Goal: Information Seeking & Learning: Learn about a topic

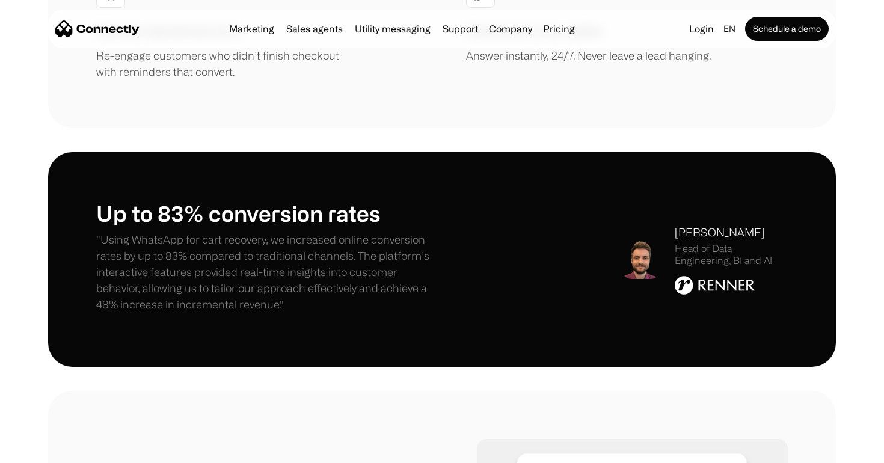
scroll to position [1387, 0]
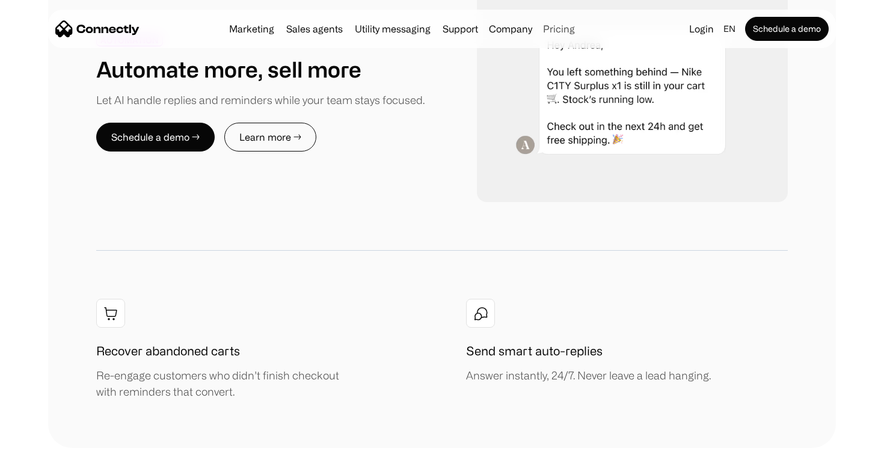
click at [556, 28] on link "Pricing" at bounding box center [558, 29] width 41 height 10
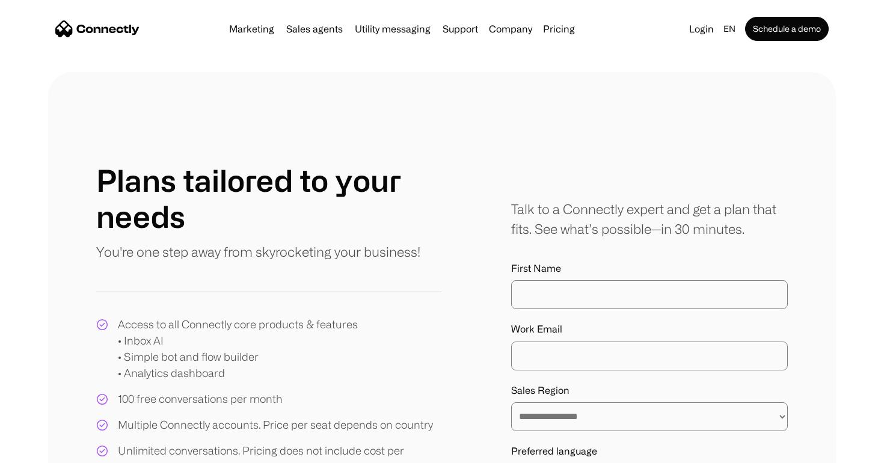
click at [251, 34] on div "Marketing Sales agents Utility messaging Support Company About us Careers Conta…" at bounding box center [401, 28] width 355 height 17
click at [243, 33] on link "Marketing" at bounding box center [251, 29] width 55 height 10
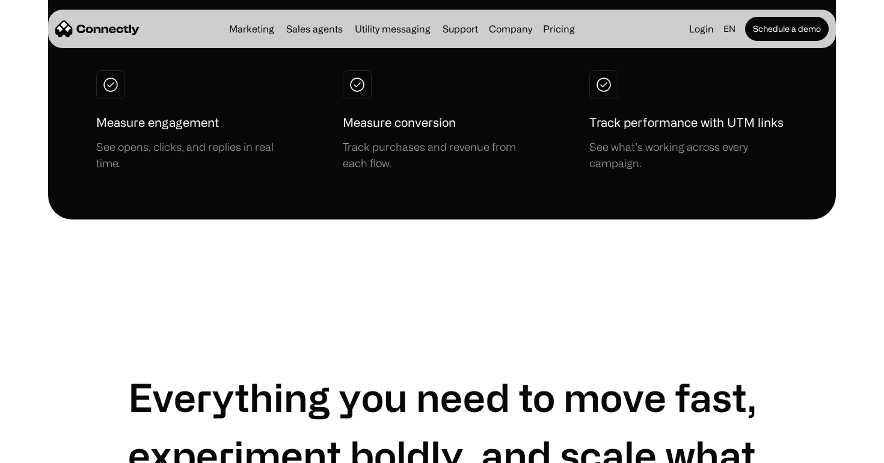
scroll to position [3152, 0]
